Goal: Task Accomplishment & Management: Use online tool/utility

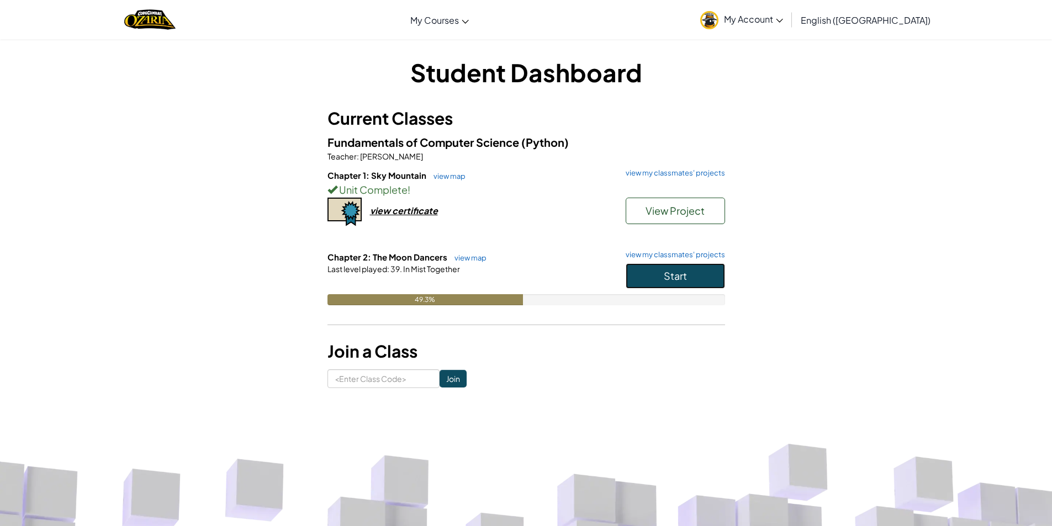
click at [636, 267] on button "Start" at bounding box center [675, 275] width 99 height 25
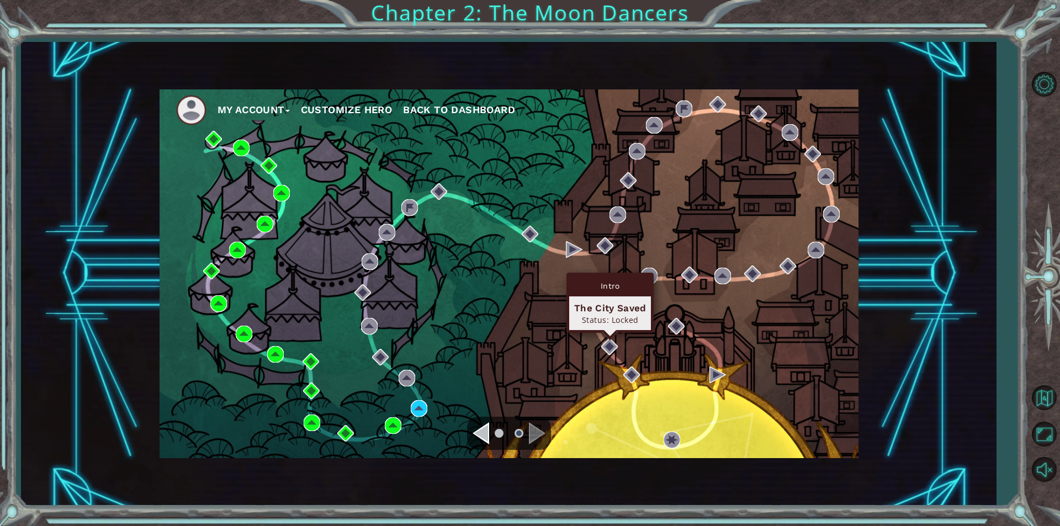
click at [586, 325] on div "The City Saved Status: Locked" at bounding box center [610, 314] width 82 height 34
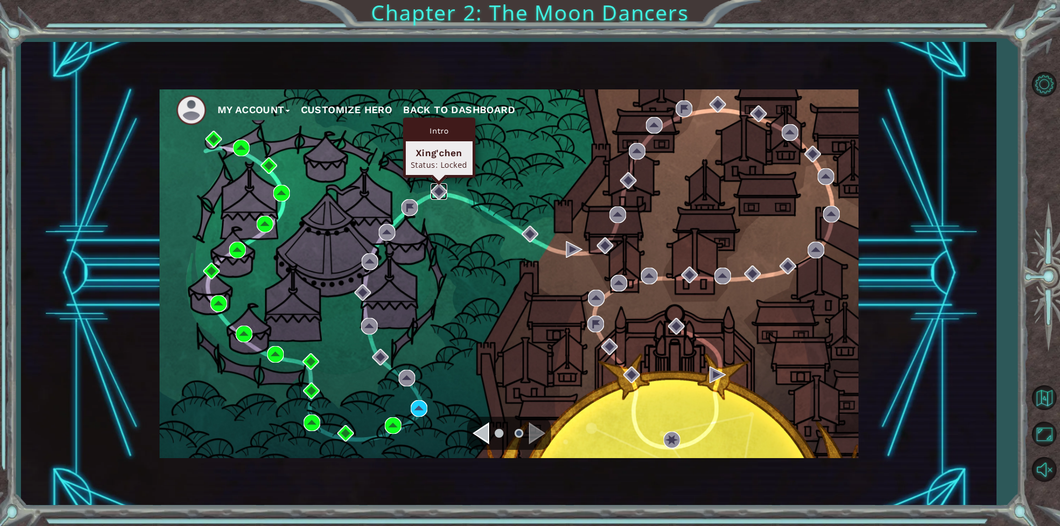
click at [442, 194] on img at bounding box center [439, 191] width 17 height 17
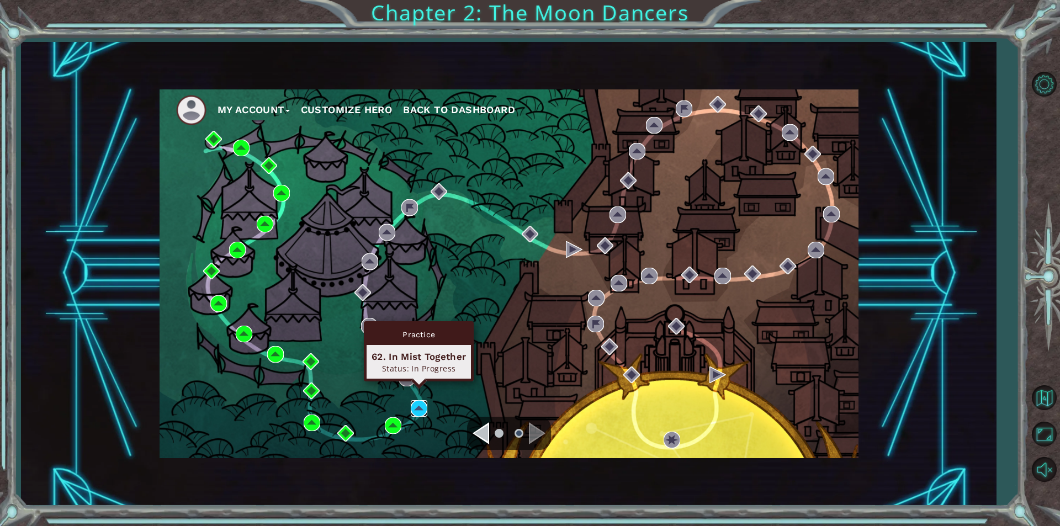
click at [418, 403] on img at bounding box center [419, 408] width 17 height 17
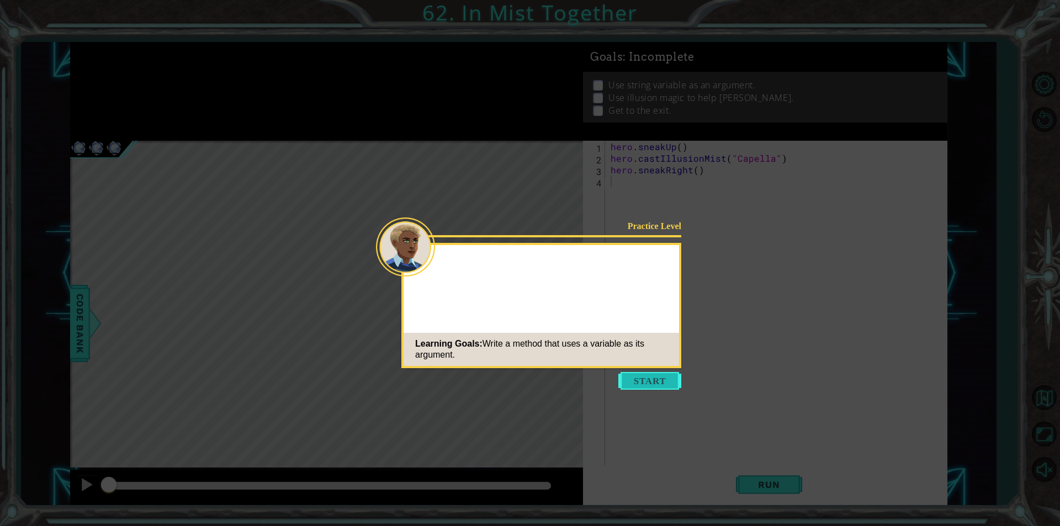
click at [669, 387] on button "Start" at bounding box center [650, 381] width 63 height 18
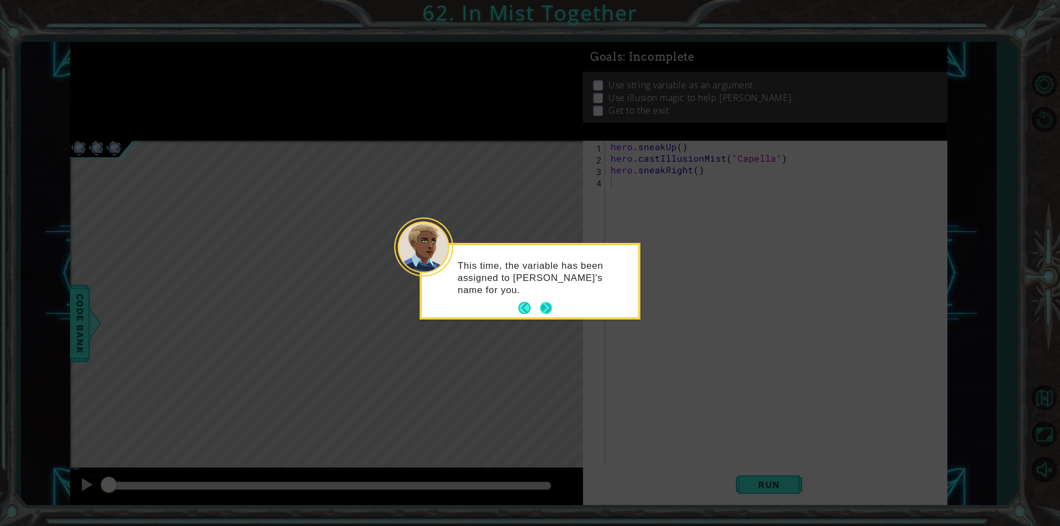
click at [537, 315] on footer at bounding box center [536, 308] width 34 height 17
click at [534, 314] on footer at bounding box center [536, 308] width 34 height 17
click at [547, 310] on button "Next" at bounding box center [545, 308] width 15 height 15
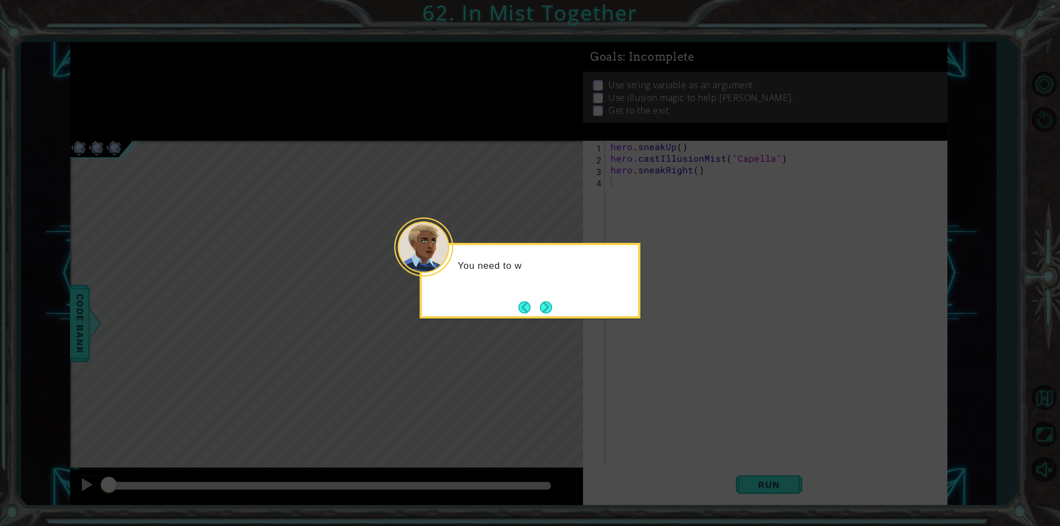
click at [547, 310] on button "Next" at bounding box center [546, 307] width 14 height 14
click at [547, 310] on button "Next" at bounding box center [546, 308] width 18 height 18
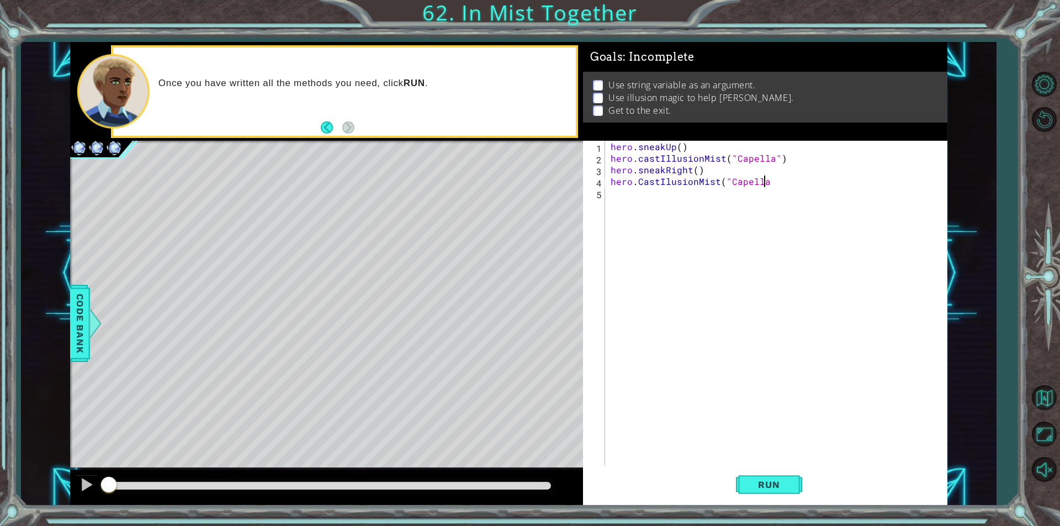
scroll to position [0, 9]
click at [788, 487] on span "Run" at bounding box center [769, 484] width 44 height 11
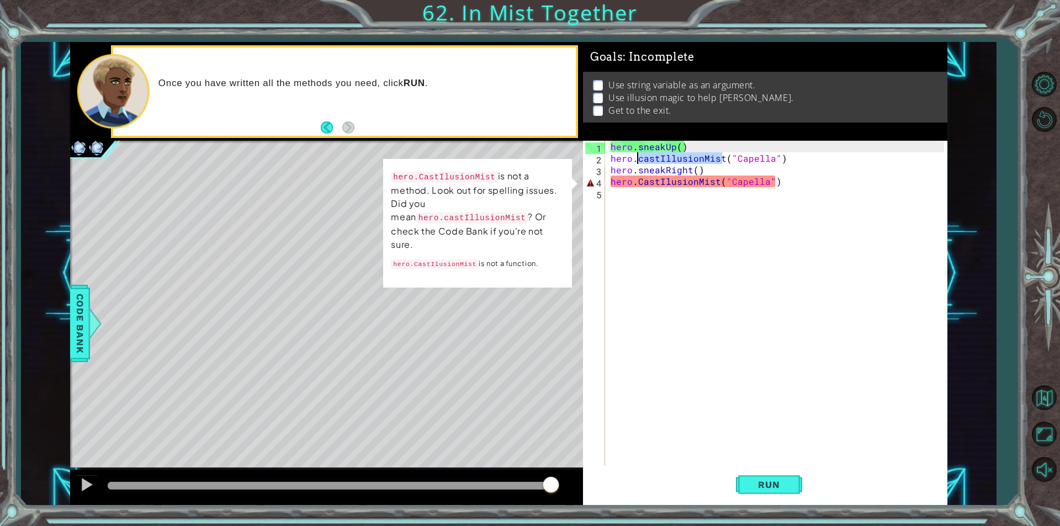
drag, startPoint x: 721, startPoint y: 156, endPoint x: 636, endPoint y: 161, distance: 84.6
click at [636, 161] on div "hero . sneakUp ( ) hero . castIllusionMist ( "Capella" ) hero . sneakRight ( ) …" at bounding box center [779, 315] width 341 height 348
type textarea "hero.castIllusionMist("Capella")"
drag, startPoint x: 718, startPoint y: 189, endPoint x: 701, endPoint y: 191, distance: 16.7
click at [701, 191] on div "hero . sneakUp ( ) hero . castIllusionMist ( "Capella" ) hero . sneakRight ( ) …" at bounding box center [779, 315] width 341 height 348
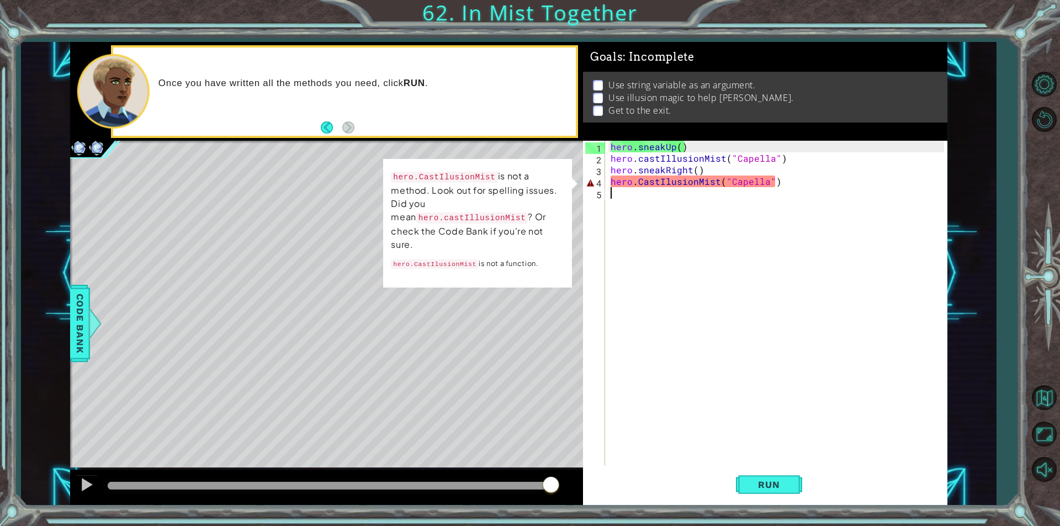
scroll to position [0, 0]
click at [709, 186] on div "hero . sneakUp ( ) hero . castIllusionMist ( "Capella" ) hero . sneakRight ( ) …" at bounding box center [779, 315] width 341 height 348
drag, startPoint x: 716, startPoint y: 180, endPoint x: 637, endPoint y: 182, distance: 79.0
click at [637, 182] on div "hero . sneakUp ( ) hero . castIllusionMist ( "Capella" ) hero . sneakRight ( ) …" at bounding box center [779, 315] width 341 height 348
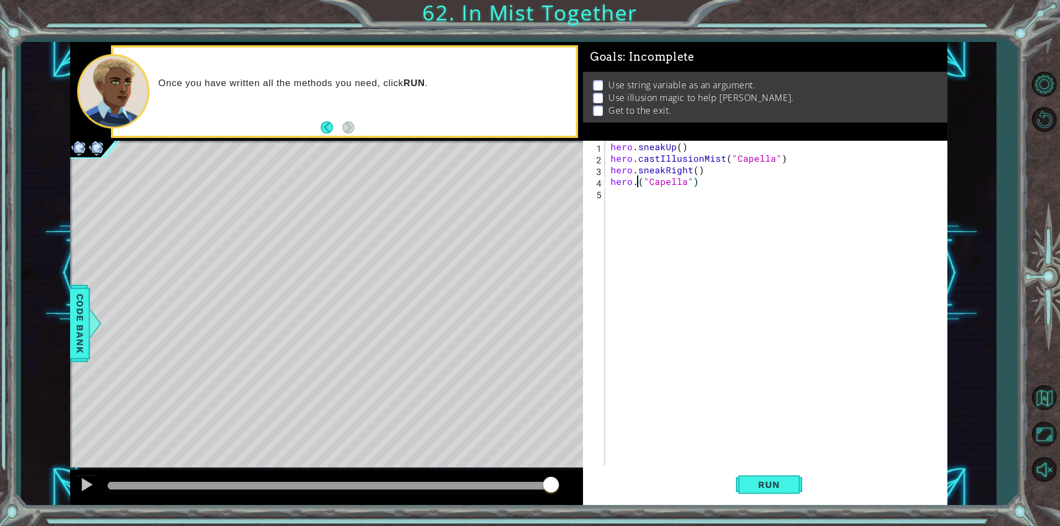
paste textarea "castIllusionMist"
type textarea "hero.castIllusionMist("Capella")"
click at [785, 483] on span "Run" at bounding box center [769, 484] width 44 height 11
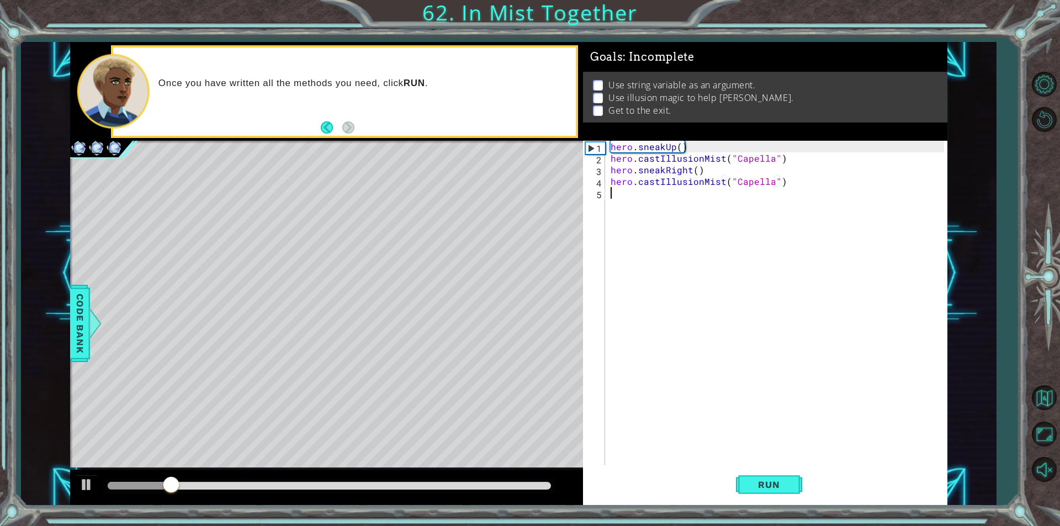
click at [620, 192] on div "hero . sneakUp ( ) hero . castIllusionMist ( "Capella" ) hero . sneakRight ( ) …" at bounding box center [779, 315] width 341 height 348
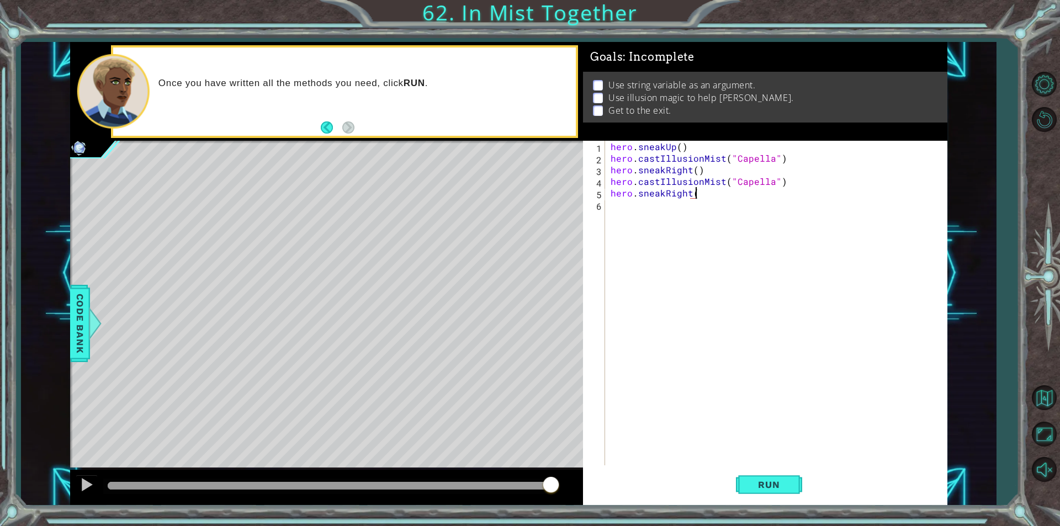
scroll to position [0, 5]
click at [1045, 357] on div at bounding box center [1044, 276] width 32 height 208
click at [764, 484] on span "Run" at bounding box center [769, 484] width 44 height 11
click at [785, 182] on div "hero . sneakUp ( ) hero . castIllusionMist ( "Capella" ) hero . sneakRight ( ) …" at bounding box center [779, 315] width 341 height 348
type textarea "hero.castIllusionMist("Capella")"
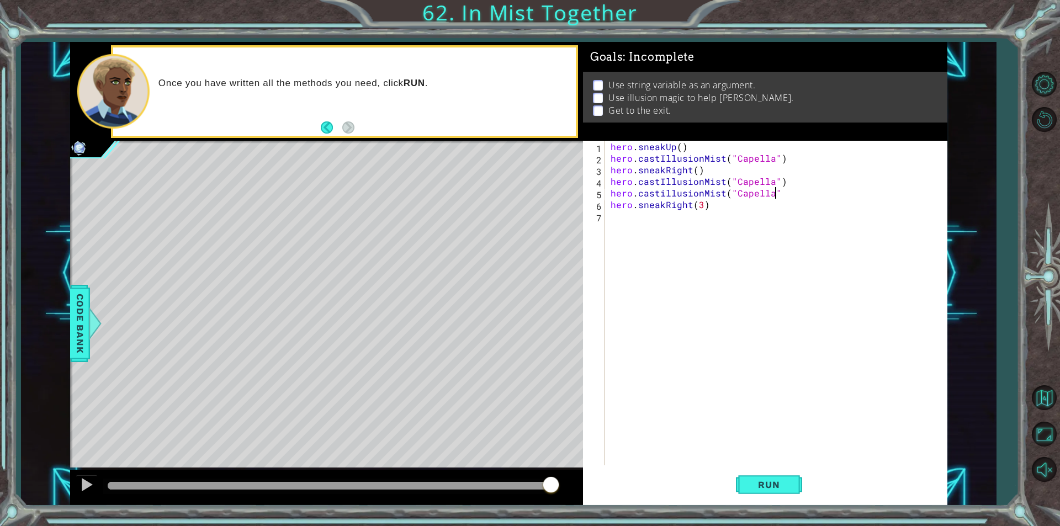
scroll to position [0, 10]
click at [786, 494] on button "Run" at bounding box center [769, 485] width 66 height 36
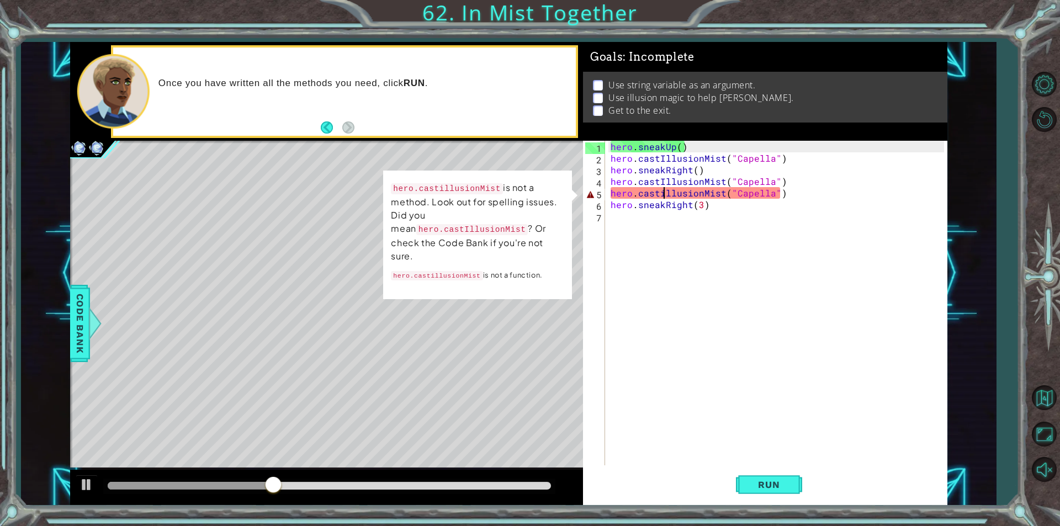
click at [664, 196] on div "hero . sneakUp ( ) hero . castIllusionMist ( "Capella" ) hero . sneakRight ( ) …" at bounding box center [779, 315] width 341 height 348
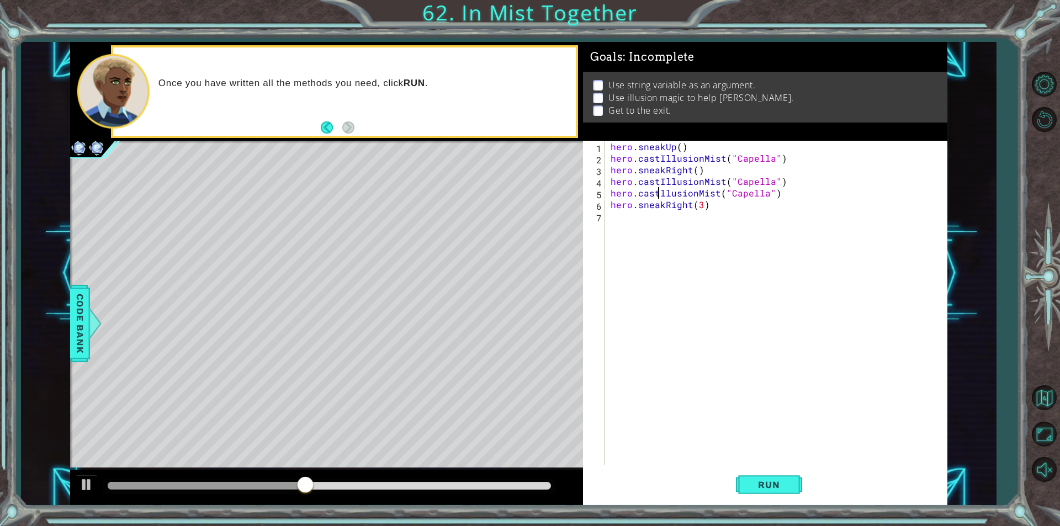
scroll to position [0, 3]
click at [775, 490] on button "Run" at bounding box center [769, 485] width 66 height 36
click at [700, 204] on div "hero . sneakUp ( ) hero . castIllusionMist ( "Capella" ) hero . sneakRight ( ) …" at bounding box center [779, 315] width 341 height 348
click at [688, 208] on div "hero . sneakUp ( ) hero . castIllusionMist ( "Capella" ) hero . sneakRight ( ) …" at bounding box center [779, 315] width 341 height 348
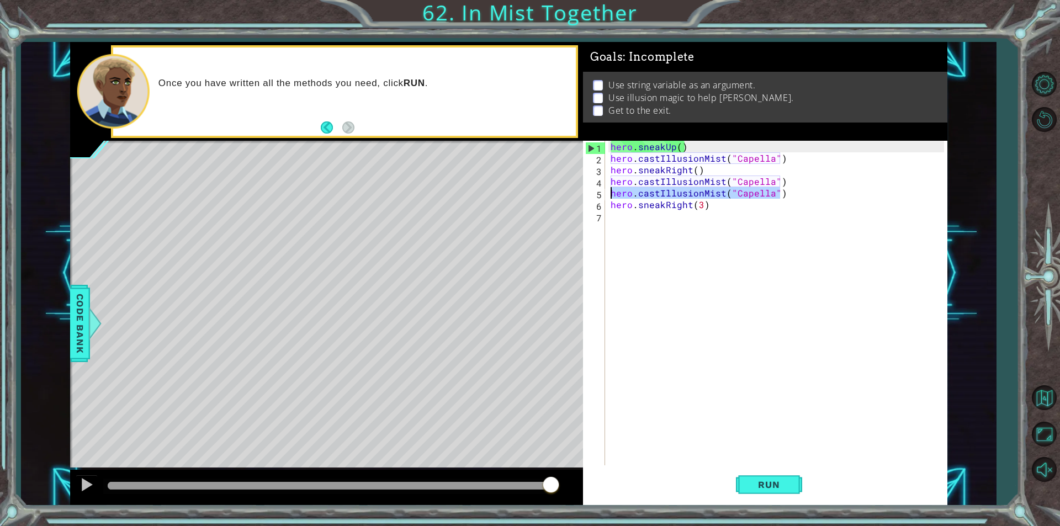
drag, startPoint x: 785, startPoint y: 194, endPoint x: 606, endPoint y: 198, distance: 178.4
click at [606, 198] on div "hero.sneakRight(3) 1 2 3 4 5 6 7 hero . sneakUp ( ) hero . castIllusionMist ( "…" at bounding box center [763, 303] width 361 height 325
type textarea "hero.castIllusionMist("Capella")"
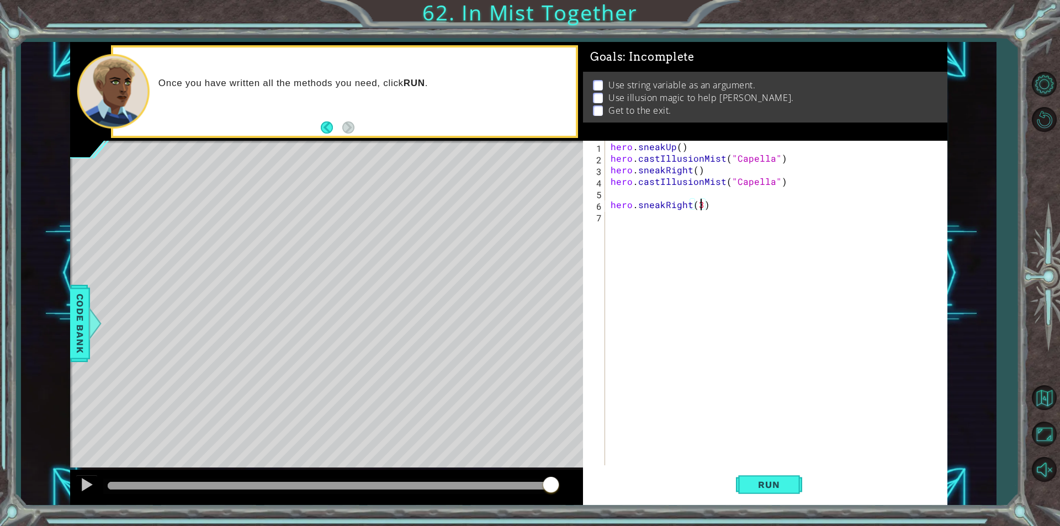
click at [701, 206] on div "hero . sneakUp ( ) hero . castIllusionMist ( "Capella" ) hero . sneakRight ( ) …" at bounding box center [779, 315] width 341 height 348
click at [767, 474] on button "Run" at bounding box center [769, 485] width 66 height 36
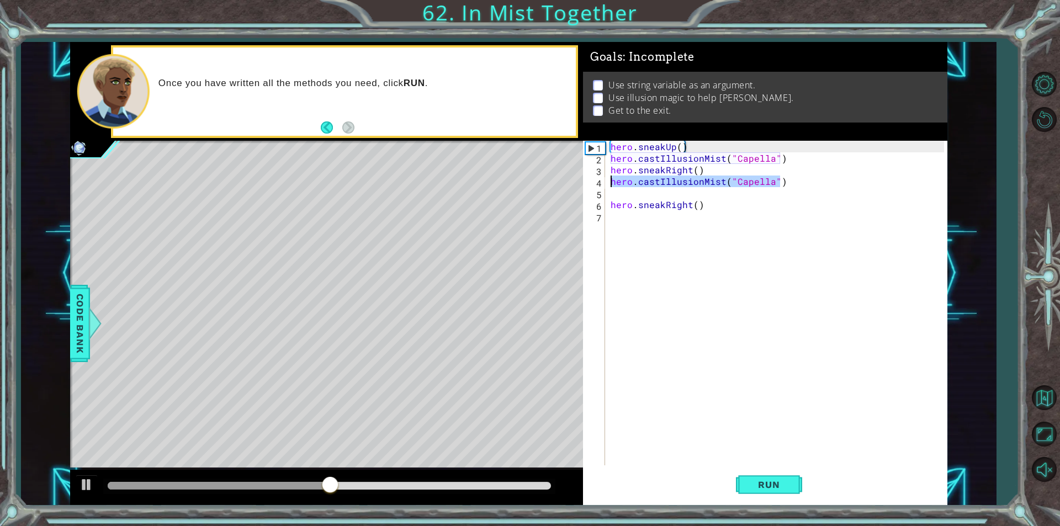
drag, startPoint x: 788, startPoint y: 181, endPoint x: 606, endPoint y: 183, distance: 181.2
click at [606, 183] on div "hero.sneakRight() 1 2 3 4 5 6 7 hero . sneakUp ( ) hero . castIllusionMist ( "C…" at bounding box center [763, 303] width 361 height 325
type textarea "hero.castIllusionMist("Capella")"
click at [603, 212] on div "6" at bounding box center [595, 206] width 20 height 12
paste textarea "hero.castIllusionMist("Capella")"
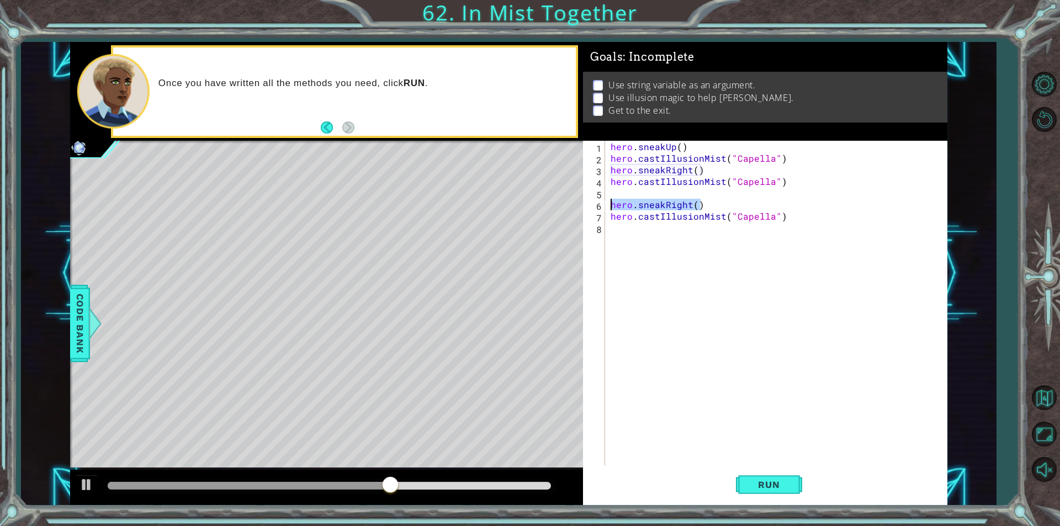
drag, startPoint x: 715, startPoint y: 201, endPoint x: 613, endPoint y: 204, distance: 101.7
click at [613, 204] on div "hero . sneakUp ( ) hero . castIllusionMist ( "Capella" ) hero . sneakRight ( ) …" at bounding box center [779, 315] width 341 height 348
type textarea "hero.sneakRight()"
click at [631, 233] on div "hero . sneakUp ( ) hero . castIllusionMist ( "Capella" ) hero . sneakRight ( ) …" at bounding box center [779, 315] width 341 height 348
paste textarea "hero.sneakRight()"
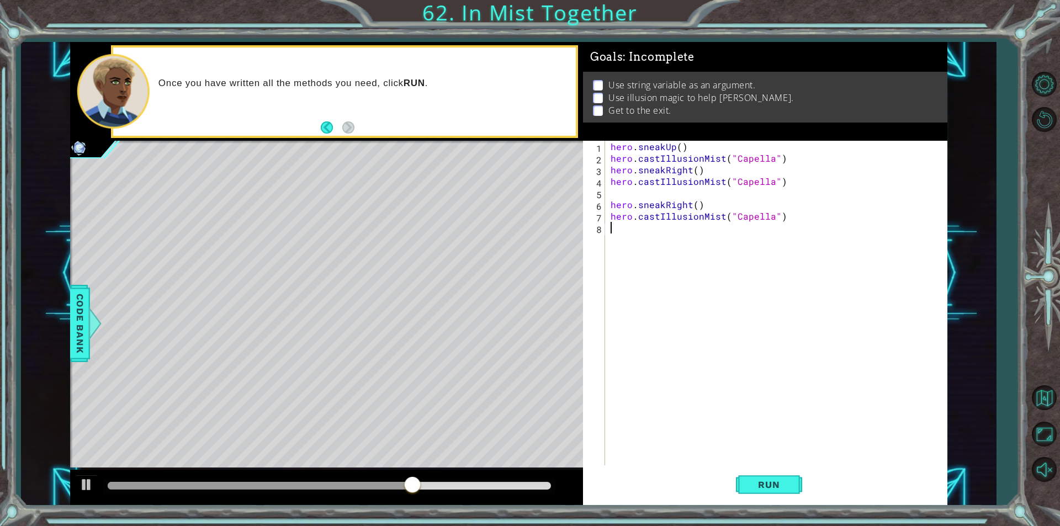
type textarea "hero.sneakRight()"
click at [765, 483] on span "Run" at bounding box center [769, 484] width 44 height 11
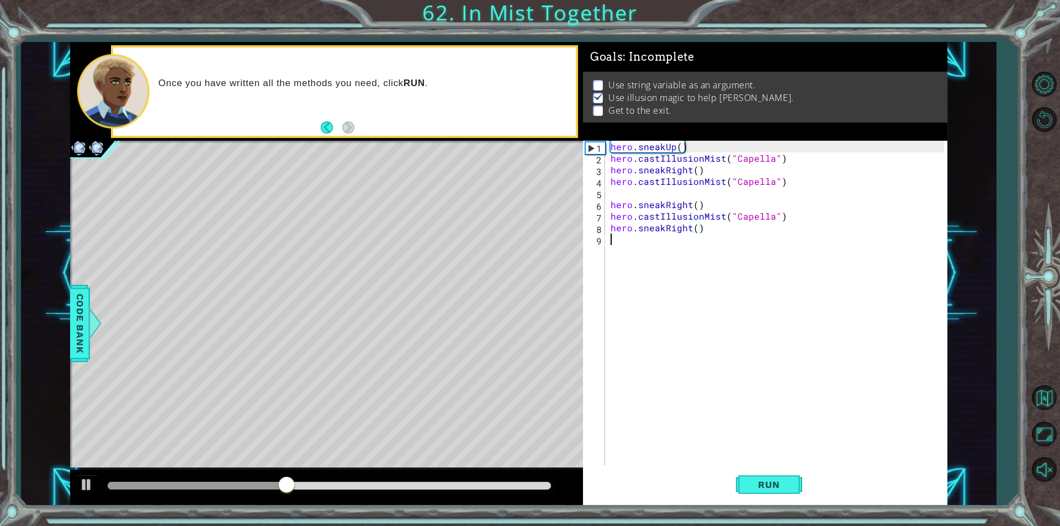
click at [698, 237] on div "hero . sneakUp ( ) hero . castIllusionMist ( "Capella" ) hero . sneakRight ( ) …" at bounding box center [779, 315] width 341 height 348
click at [693, 227] on div "hero . sneakUp ( ) hero . castIllusionMist ( "Capella" ) hero . sneakRight ( ) …" at bounding box center [779, 315] width 341 height 348
click at [698, 226] on div "hero . sneakUp ( ) hero . castIllusionMist ( "Capella" ) hero . sneakRight ( ) …" at bounding box center [779, 315] width 341 height 348
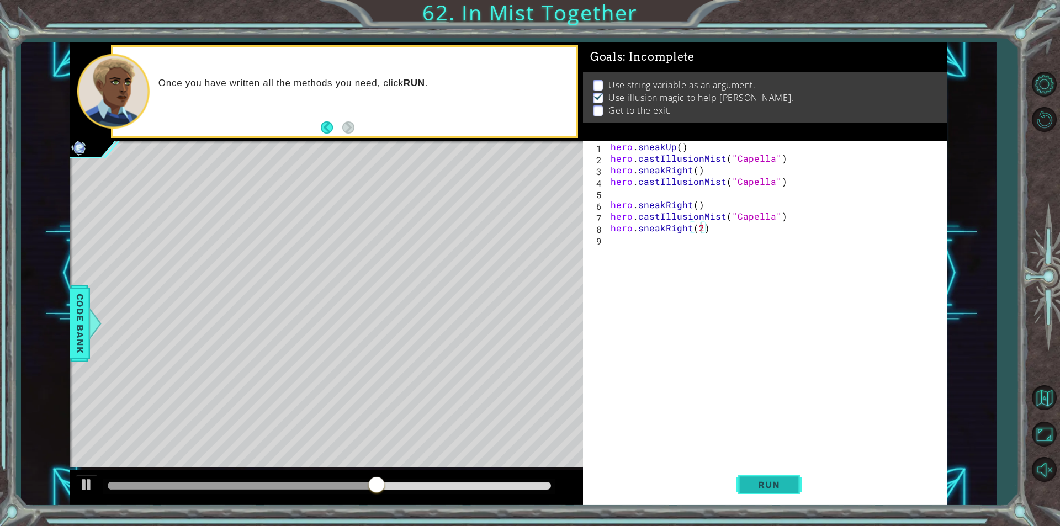
click at [782, 487] on span "Run" at bounding box center [769, 484] width 44 height 11
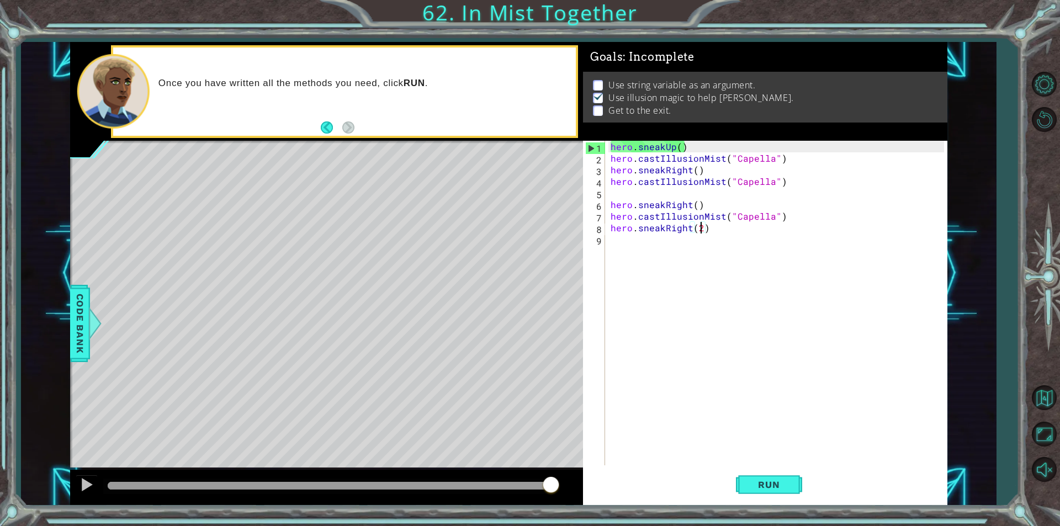
click at [707, 209] on div "hero . sneakUp ( ) hero . castIllusionMist ( "Capella" ) hero . sneakRight ( ) …" at bounding box center [779, 315] width 341 height 348
type textarea "hero.sneakRight()"
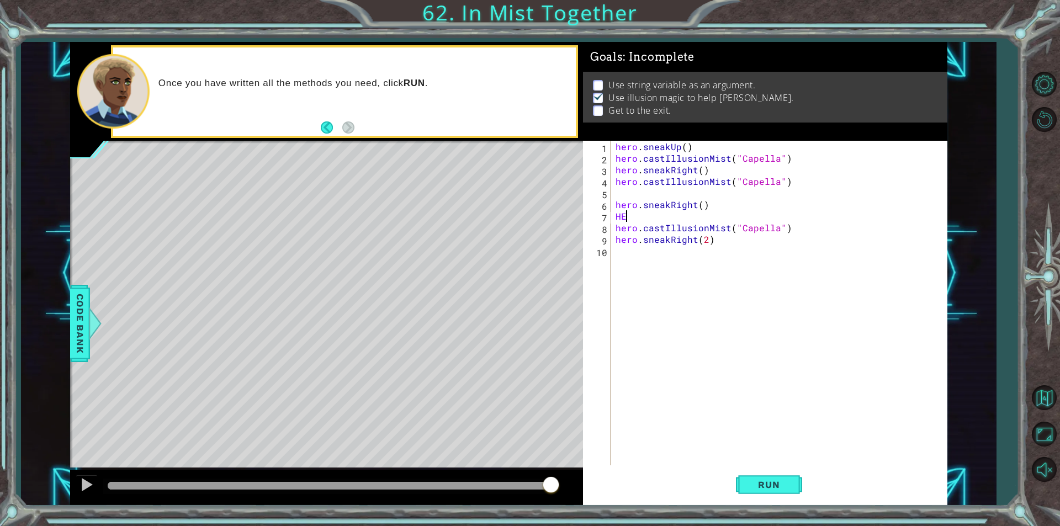
scroll to position [0, 0]
type textarea "H"
type textarea "hero.sneakDown()"
drag, startPoint x: 794, startPoint y: 239, endPoint x: 616, endPoint y: 240, distance: 177.8
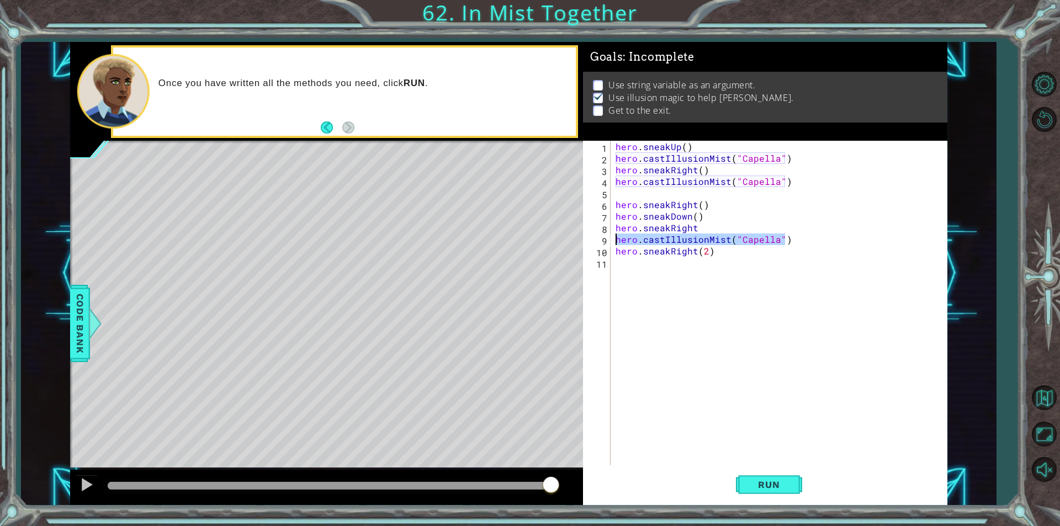
click at [616, 240] on div "hero . sneakUp ( ) hero . castIllusionMist ( "Capella" ) hero . sneakRight ( ) …" at bounding box center [782, 315] width 336 height 348
click at [716, 206] on div "hero . sneakUp ( ) hero . castIllusionMist ( "Capella" ) hero . sneakRight ( ) …" at bounding box center [782, 315] width 336 height 348
type textarea "hero.sneakRight()"
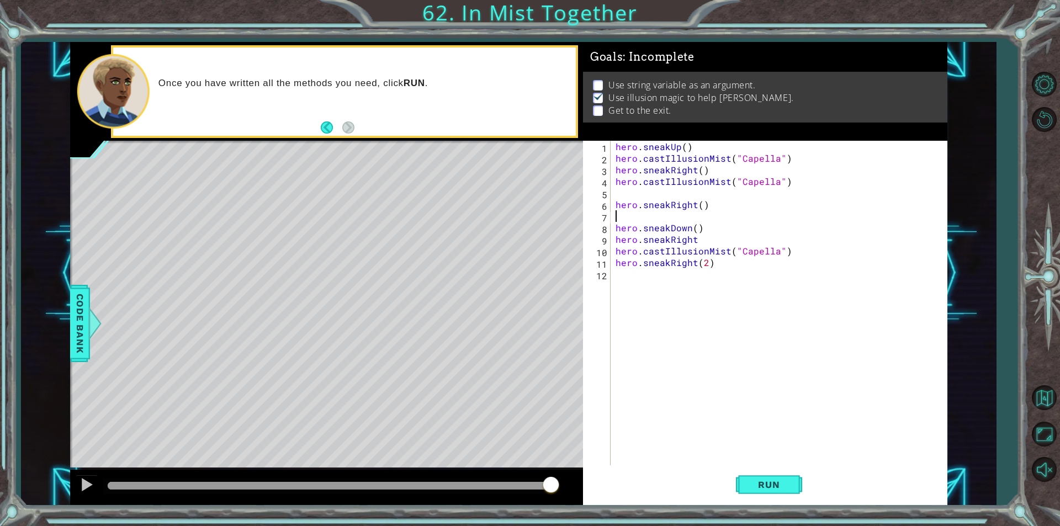
paste textarea "hero.castIllusionMist("Capella")"
click at [775, 490] on button "Run" at bounding box center [769, 485] width 66 height 36
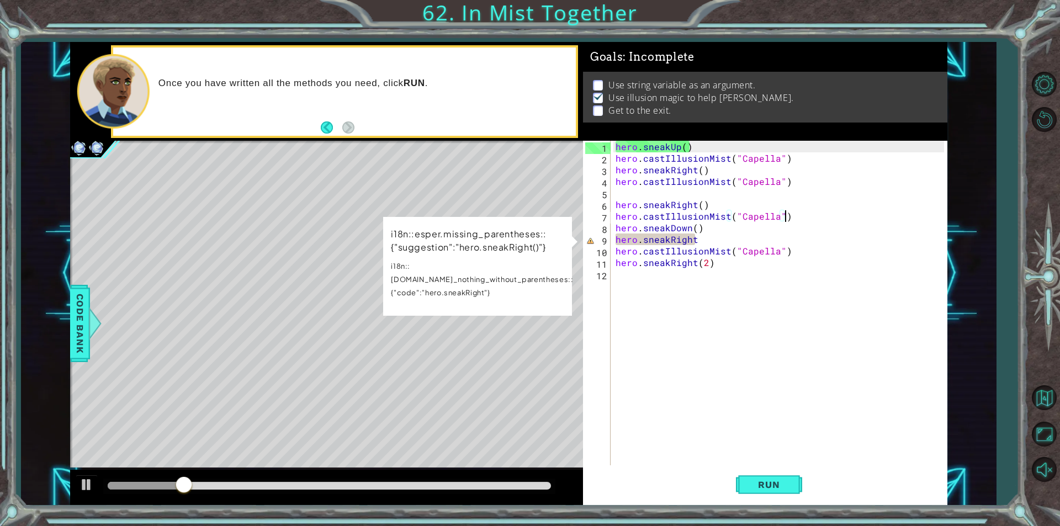
click at [703, 241] on div "hero . sneakUp ( ) hero . castIllusionMist ( "Capella" ) hero . sneakRight ( ) …" at bounding box center [782, 315] width 336 height 348
click at [704, 234] on div "hero . sneakUp ( ) hero . castIllusionMist ( "Capella" ) hero . sneakRight ( ) …" at bounding box center [782, 315] width 336 height 348
click at [705, 237] on div "hero . sneakUp ( ) hero . castIllusionMist ( "Capella" ) hero . sneakRight ( ) …" at bounding box center [782, 315] width 336 height 348
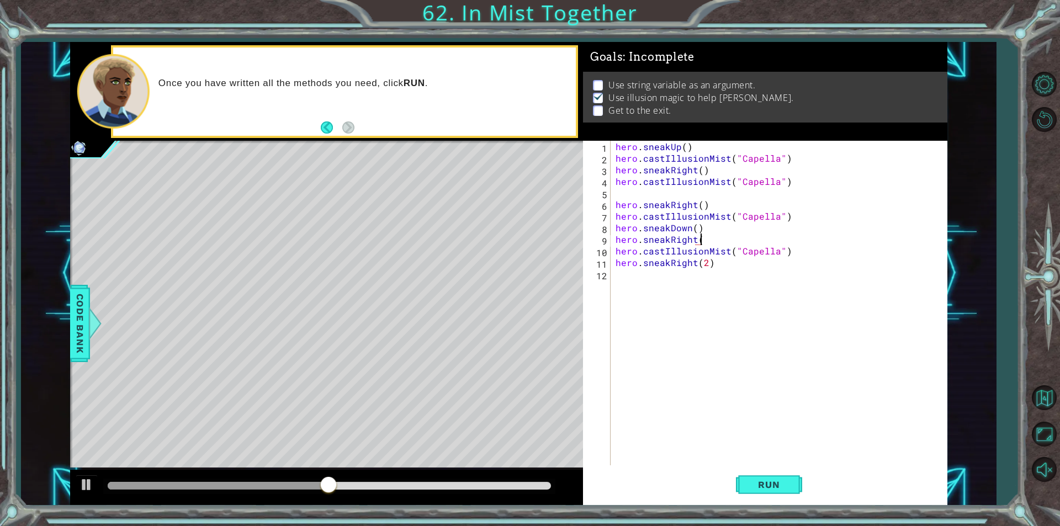
scroll to position [0, 5]
click at [781, 487] on span "Run" at bounding box center [769, 484] width 44 height 11
click at [760, 478] on button "Run" at bounding box center [769, 485] width 66 height 36
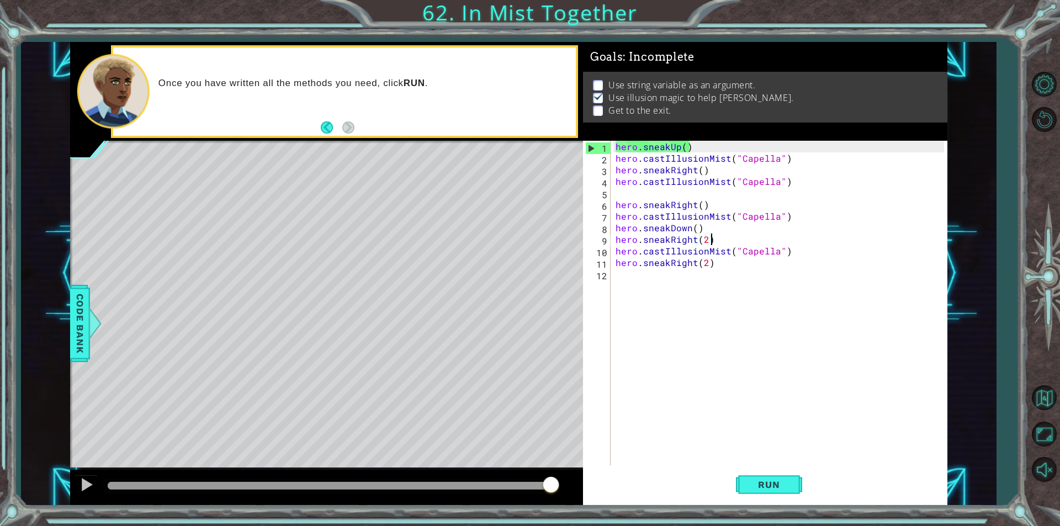
click at [710, 224] on div "hero . sneakUp ( ) hero . castIllusionMist ( "Capella" ) hero . sneakRight ( ) …" at bounding box center [782, 315] width 336 height 348
type textarea "hero.sneakDown()"
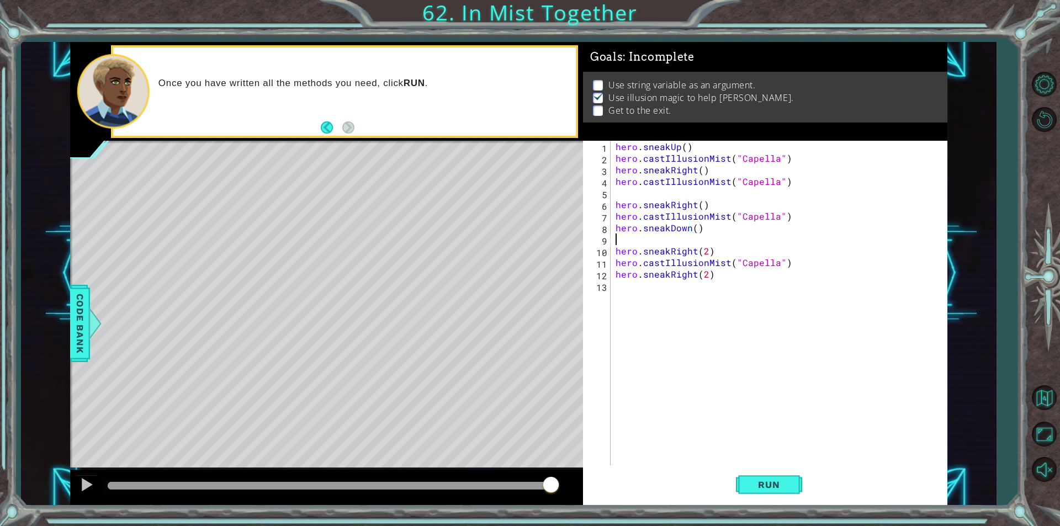
scroll to position [0, 0]
type textarea "h"
paste textarea "hero.castIllusionMist("Capella")"
type textarea "hero.castIllusionMist("Capella")"
click at [784, 488] on span "Run" at bounding box center [769, 484] width 44 height 11
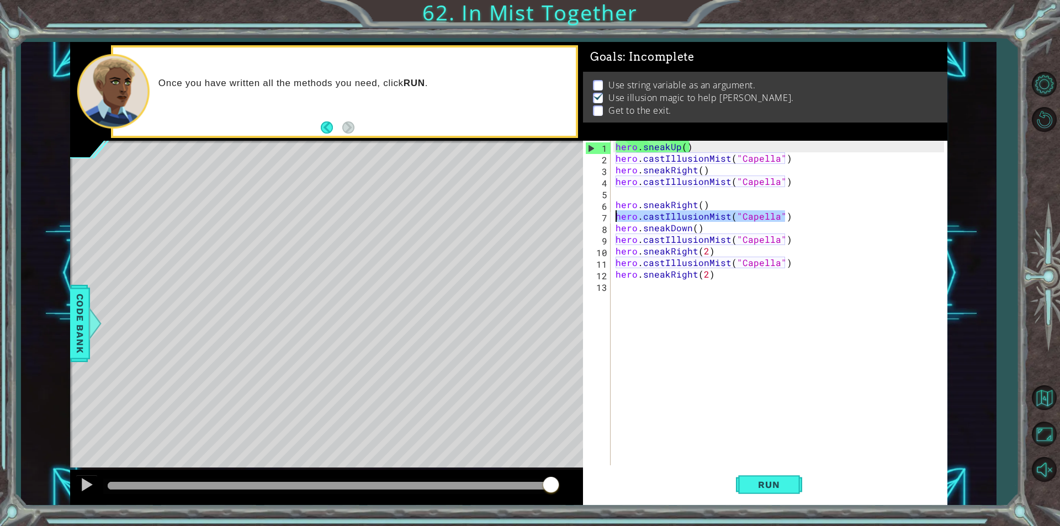
drag, startPoint x: 787, startPoint y: 221, endPoint x: 613, endPoint y: 216, distance: 174.0
click at [613, 216] on div "hero.castIllusionMist("Capella") 1 2 3 4 5 6 7 8 9 10 11 12 13 hero . sneakUp (…" at bounding box center [763, 303] width 361 height 325
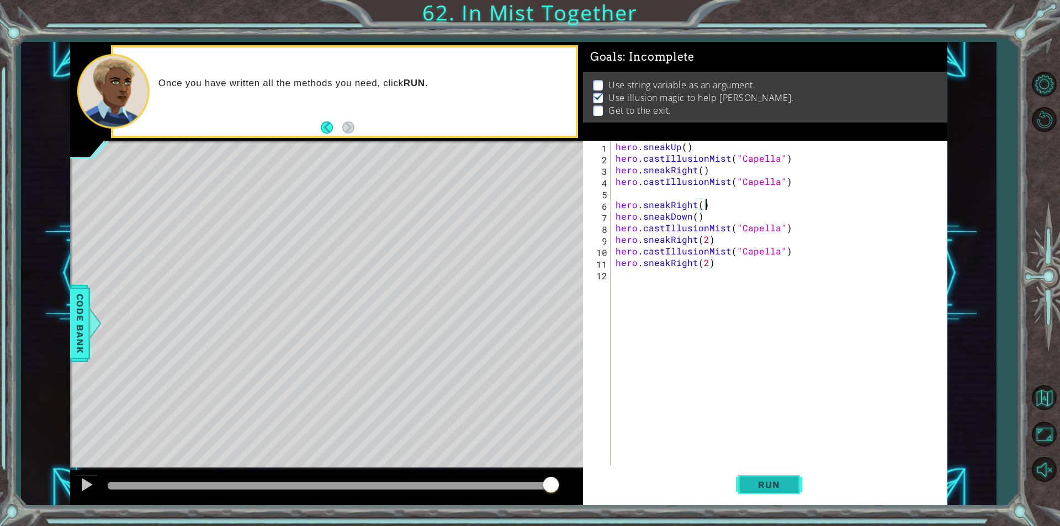
click at [755, 485] on span "Run" at bounding box center [769, 484] width 44 height 11
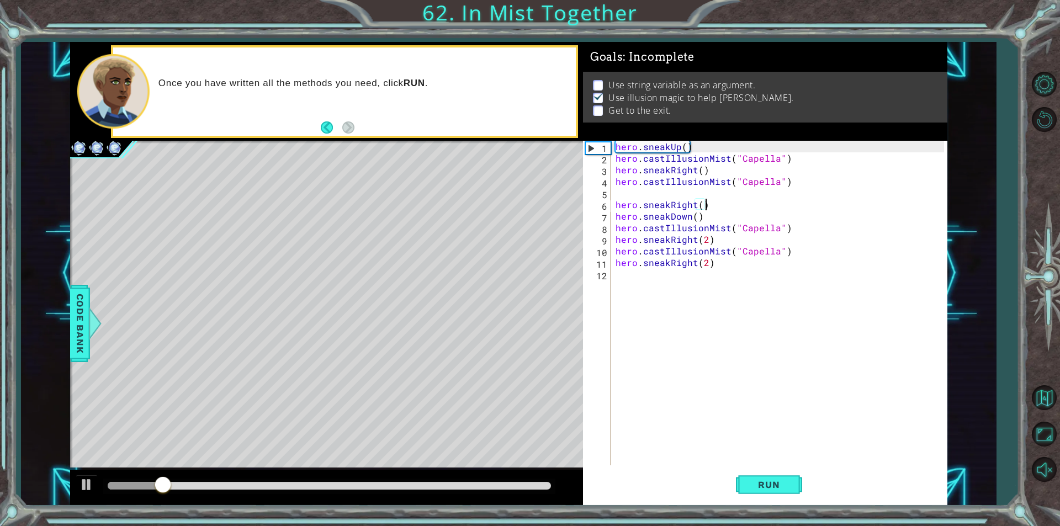
click at [709, 245] on div "hero . sneakUp ( ) hero . castIllusionMist ( "Capella" ) hero . sneakRight ( ) …" at bounding box center [782, 315] width 336 height 348
click at [708, 239] on div "hero . sneakUp ( ) hero . castIllusionMist ( "Capella" ) hero . sneakRight ( ) …" at bounding box center [782, 315] width 336 height 348
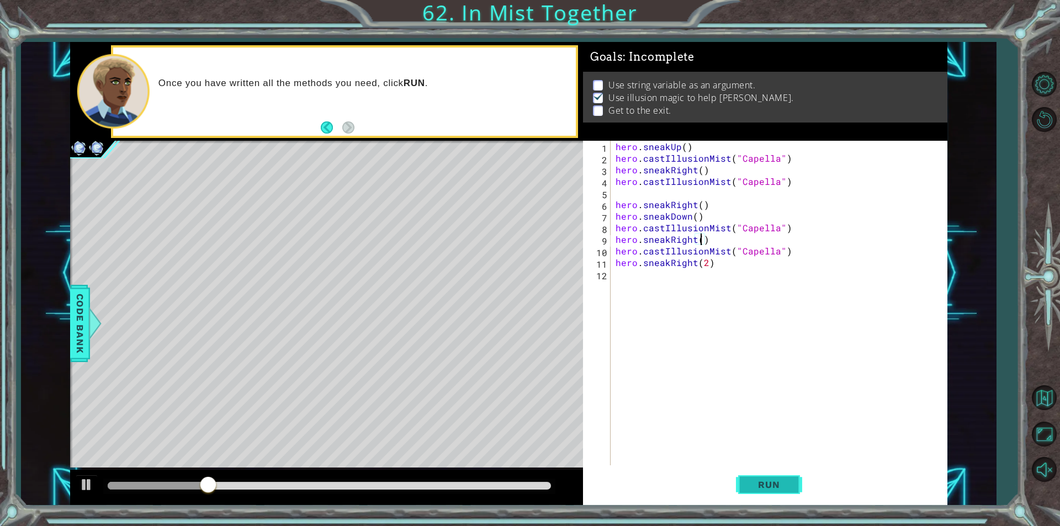
click at [766, 487] on span "Run" at bounding box center [769, 484] width 44 height 11
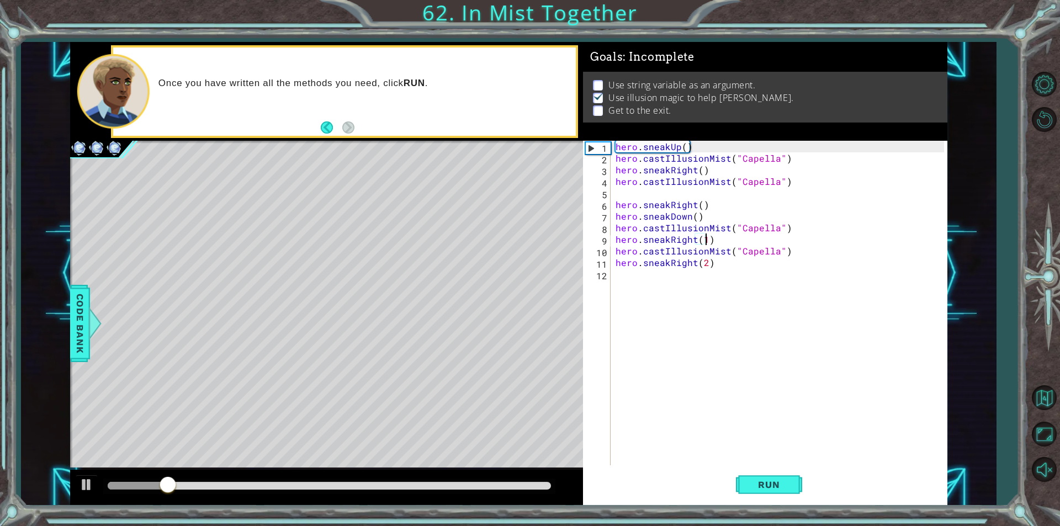
scroll to position [0, 5]
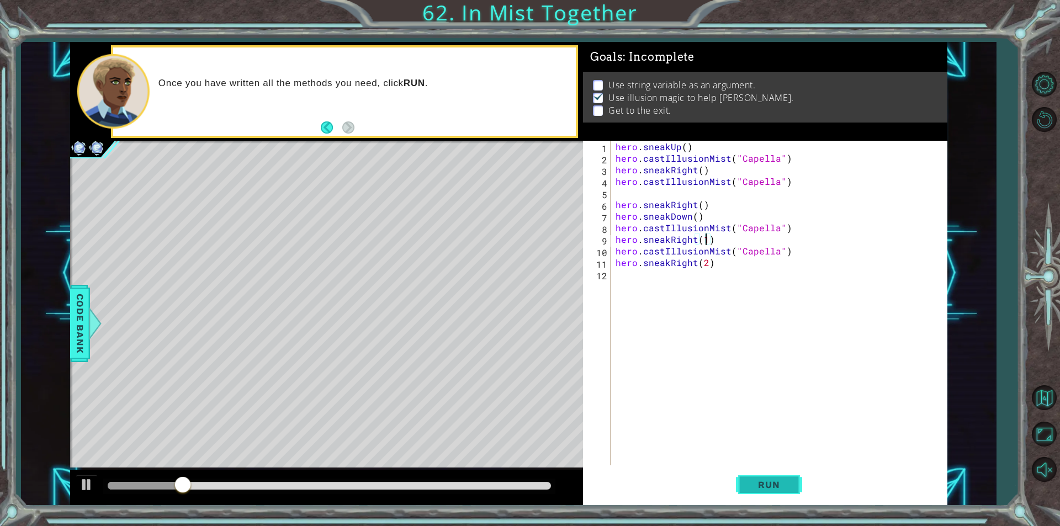
click at [762, 489] on span "Run" at bounding box center [769, 484] width 44 height 11
click at [750, 483] on span "Run" at bounding box center [769, 484] width 44 height 11
type textarea "hero.sneakRight(4)"
click at [769, 484] on span "Run" at bounding box center [769, 484] width 44 height 11
